Goal: Task Accomplishment & Management: Manage account settings

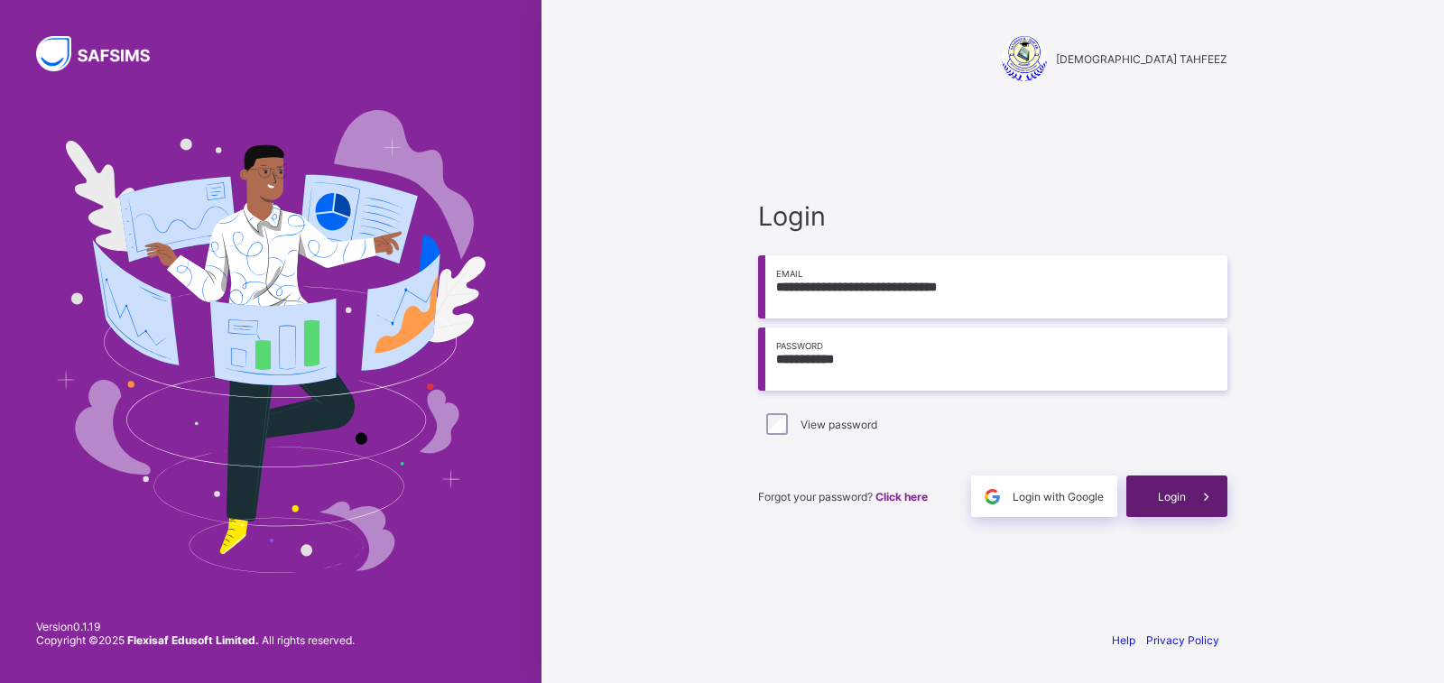
type input "**********"
click at [1184, 494] on span "Login" at bounding box center [1172, 497] width 28 height 14
